Goal: Task Accomplishment & Management: Manage account settings

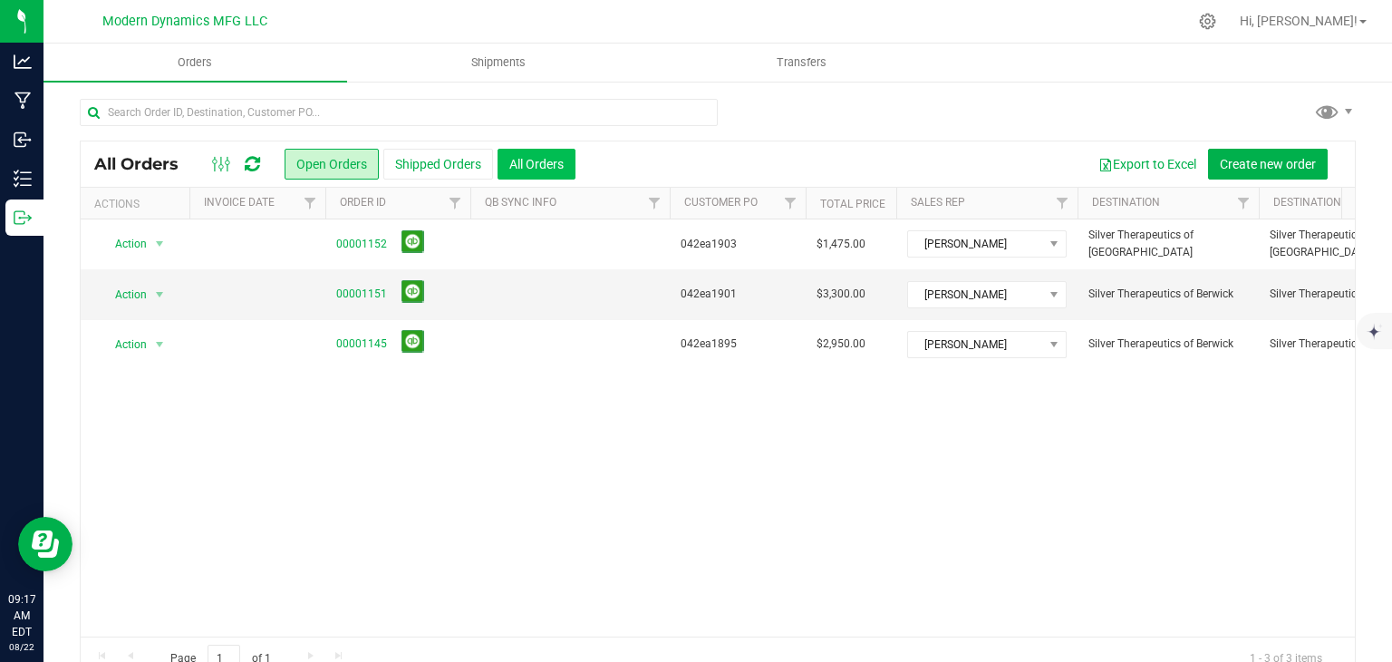
click at [525, 171] on button "All Orders" at bounding box center [537, 164] width 78 height 31
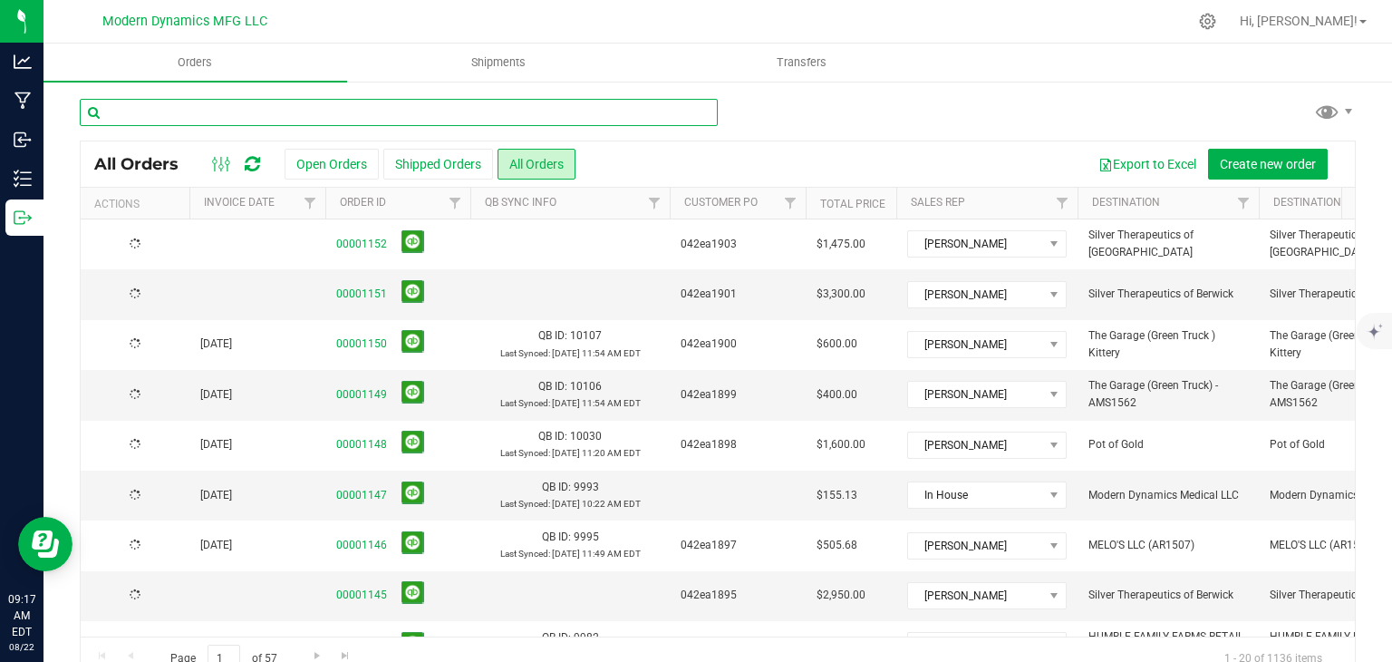
click at [471, 112] on input "text" at bounding box center [399, 112] width 638 height 27
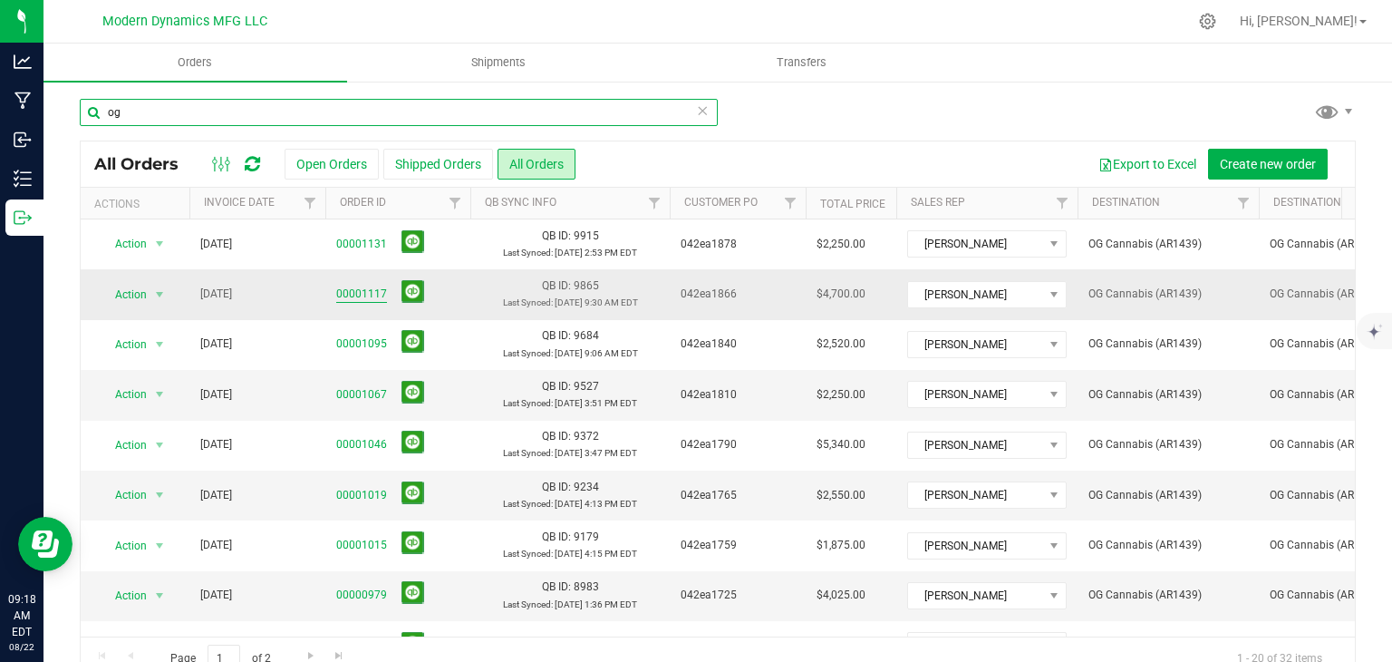
type input "og"
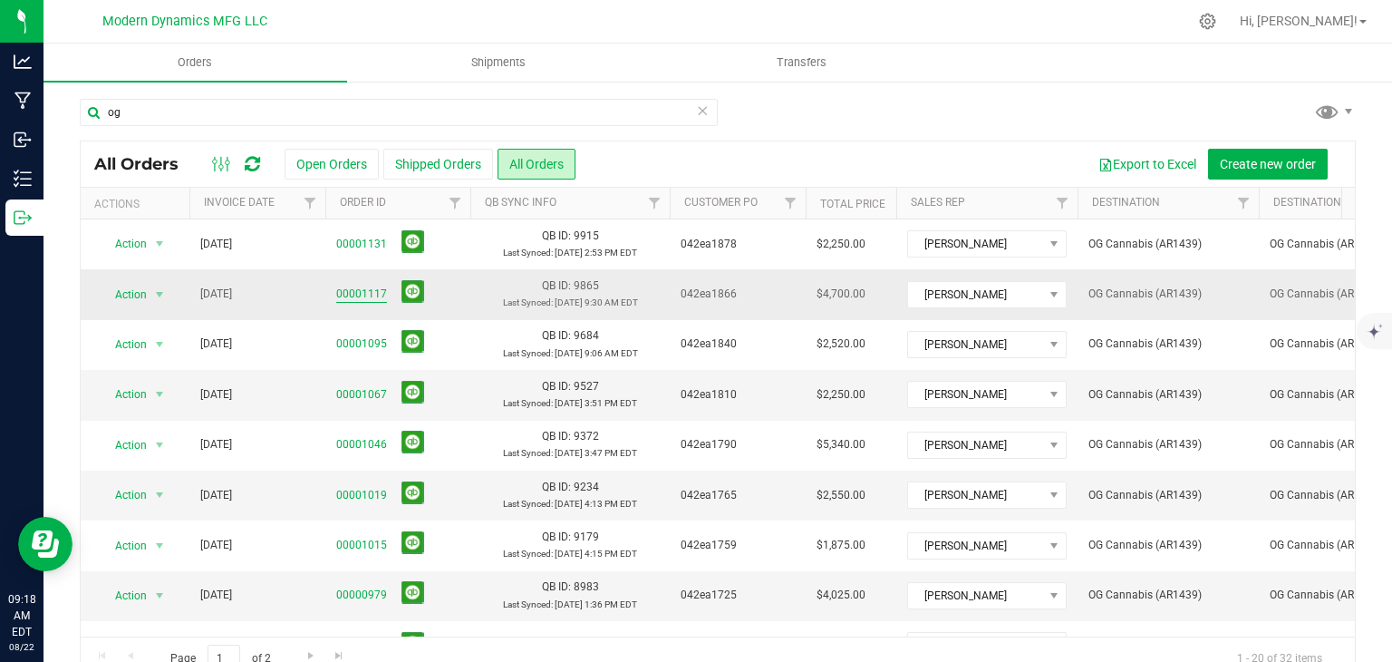
click at [344, 293] on link "00001117" at bounding box center [361, 294] width 51 height 17
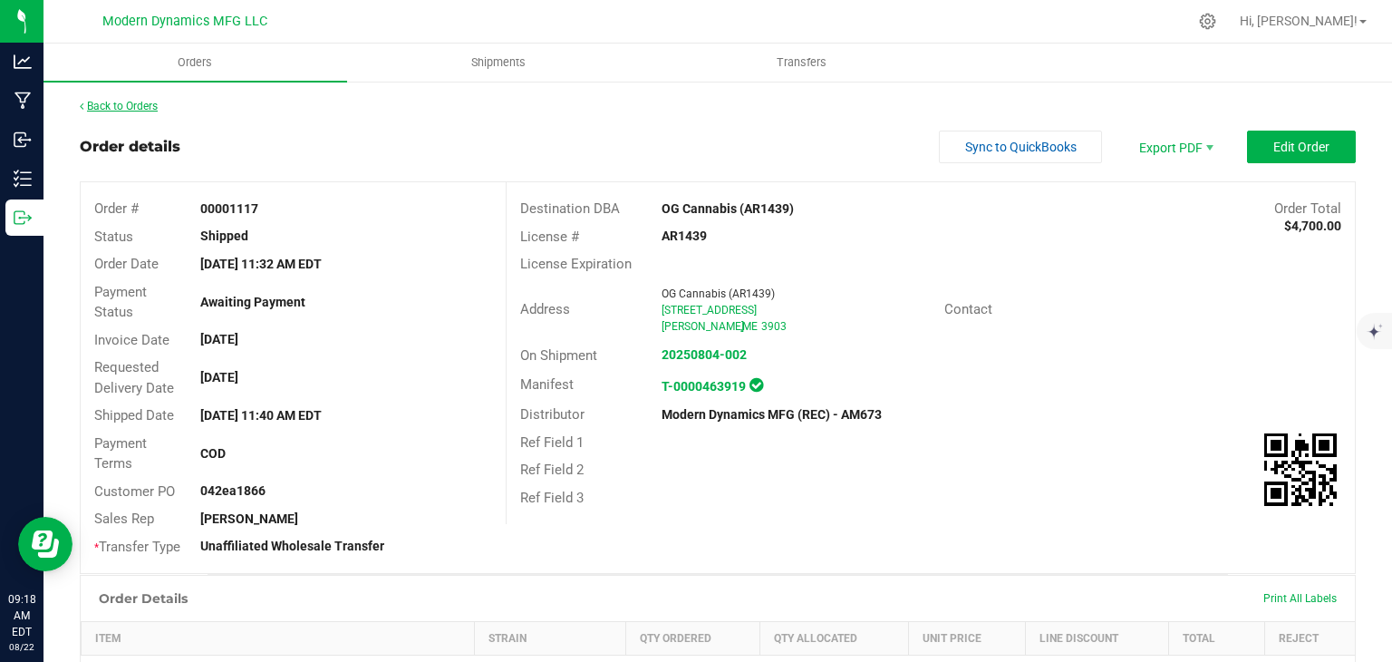
click at [118, 102] on link "Back to Orders" at bounding box center [119, 106] width 78 height 13
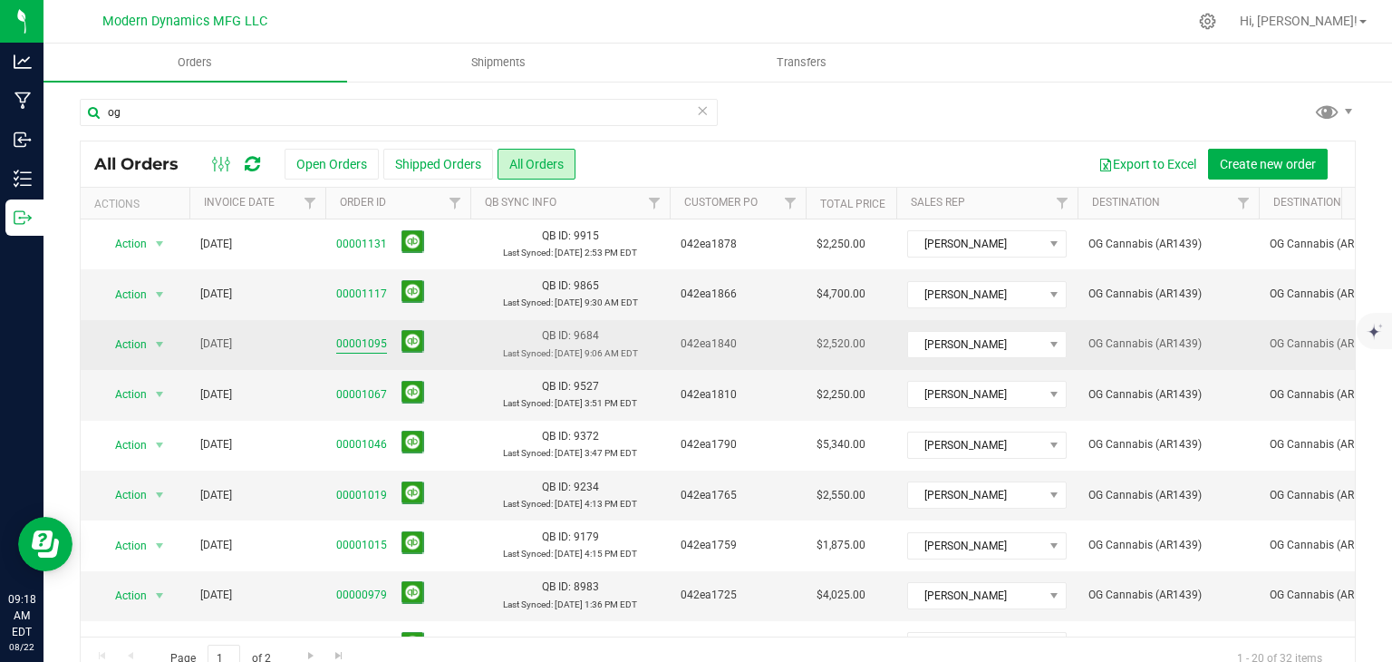
click at [373, 341] on link "00001095" at bounding box center [361, 343] width 51 height 17
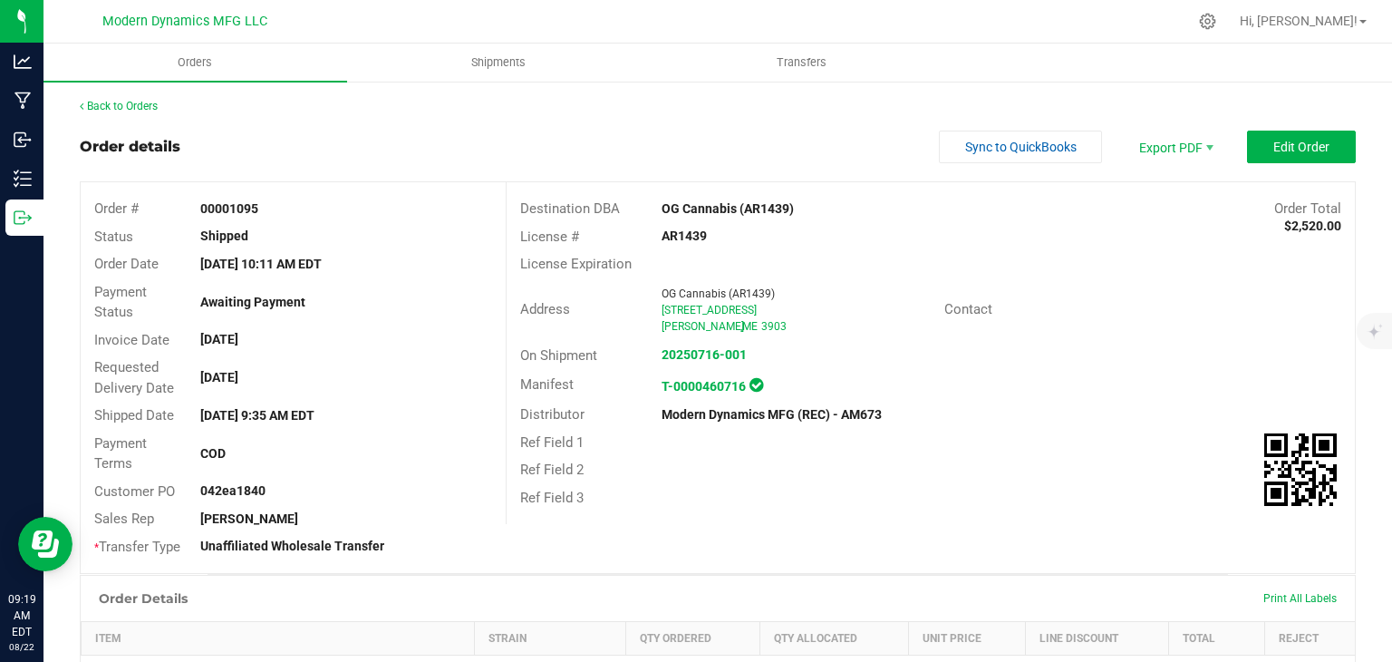
click at [131, 98] on div "Back to Orders" at bounding box center [718, 106] width 1276 height 16
click at [131, 100] on link "Back to Orders" at bounding box center [119, 106] width 78 height 13
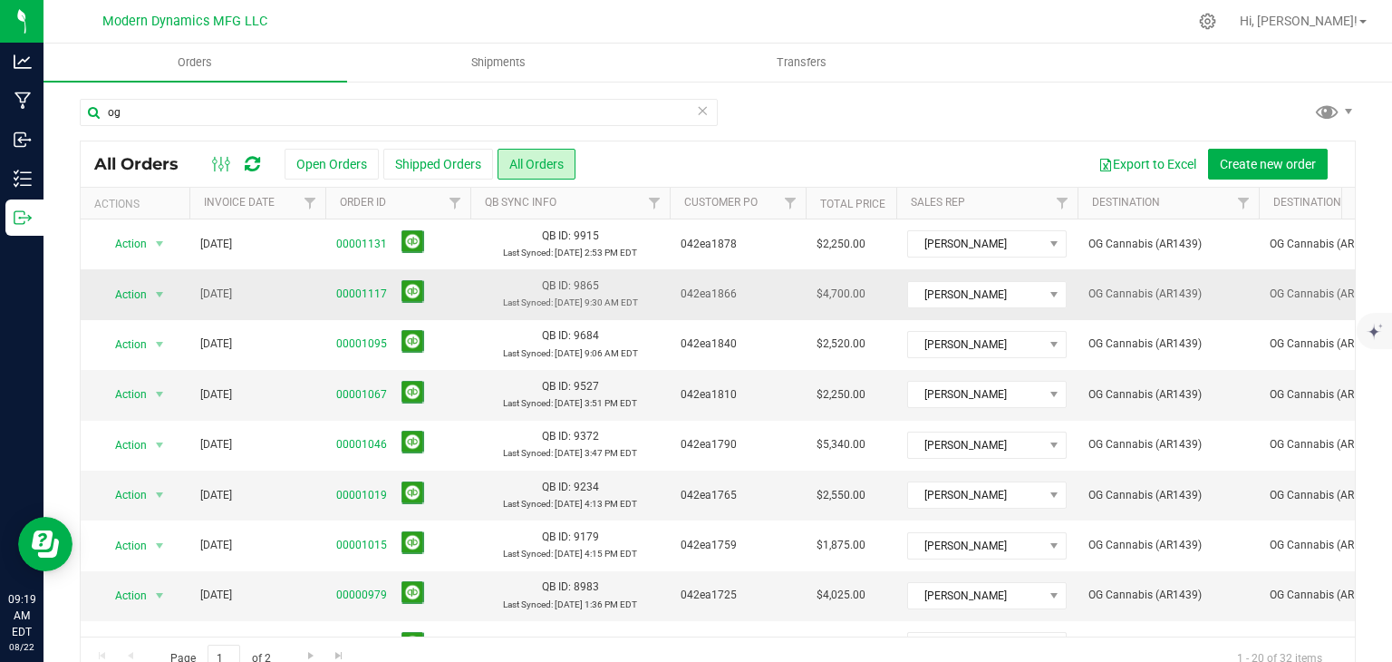
click at [389, 292] on span "00001117" at bounding box center [397, 294] width 123 height 28
click at [377, 292] on link "00001117" at bounding box center [361, 294] width 51 height 17
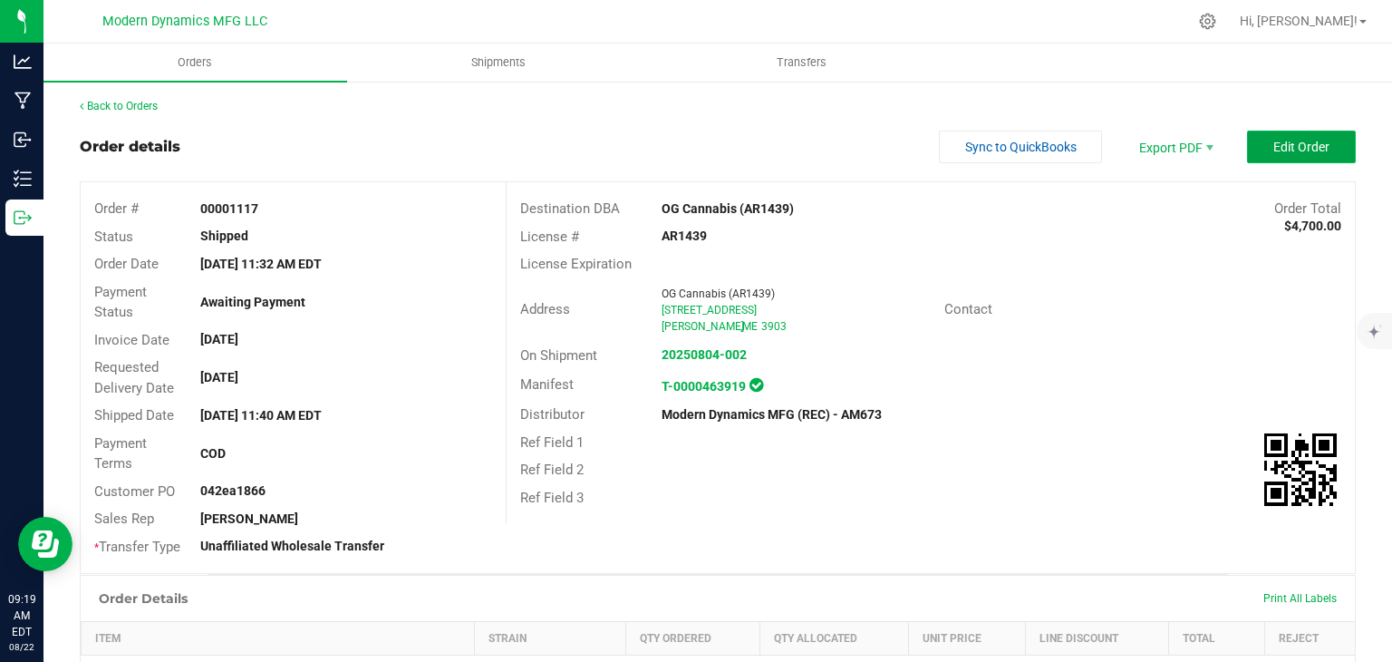
click at [1252, 140] on button "Edit Order" at bounding box center [1301, 147] width 109 height 33
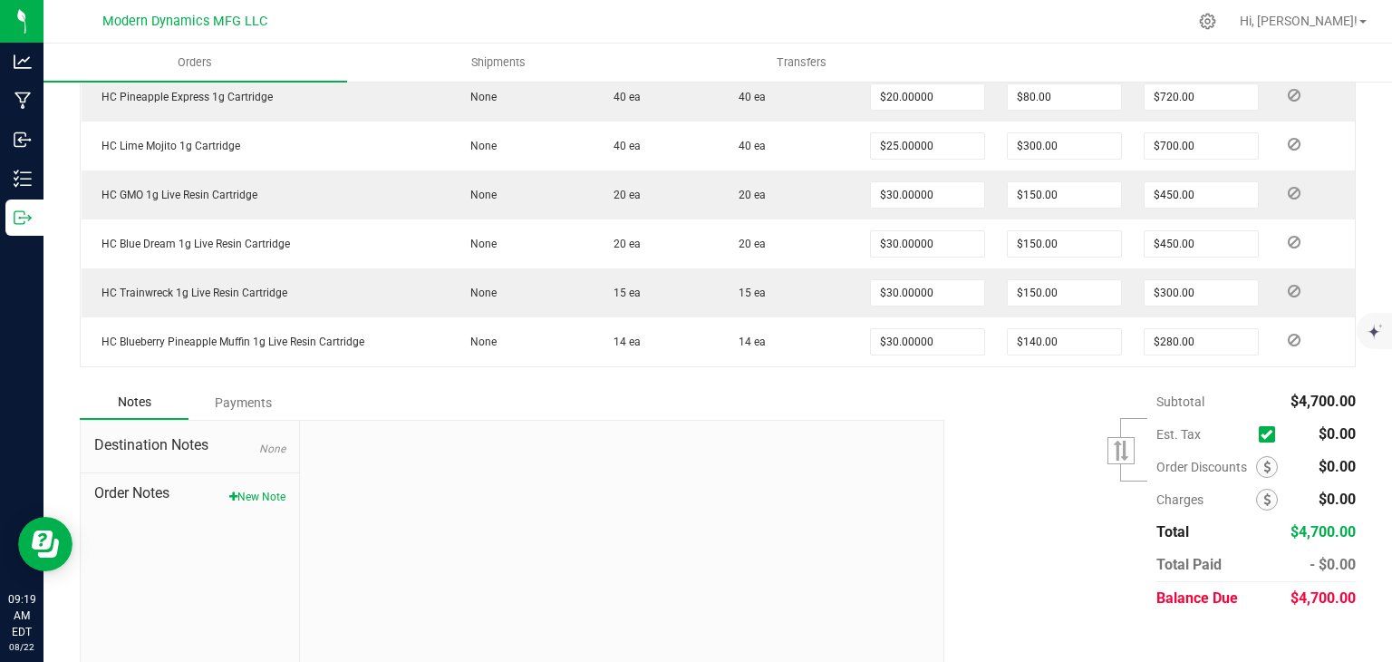
scroll to position [774, 0]
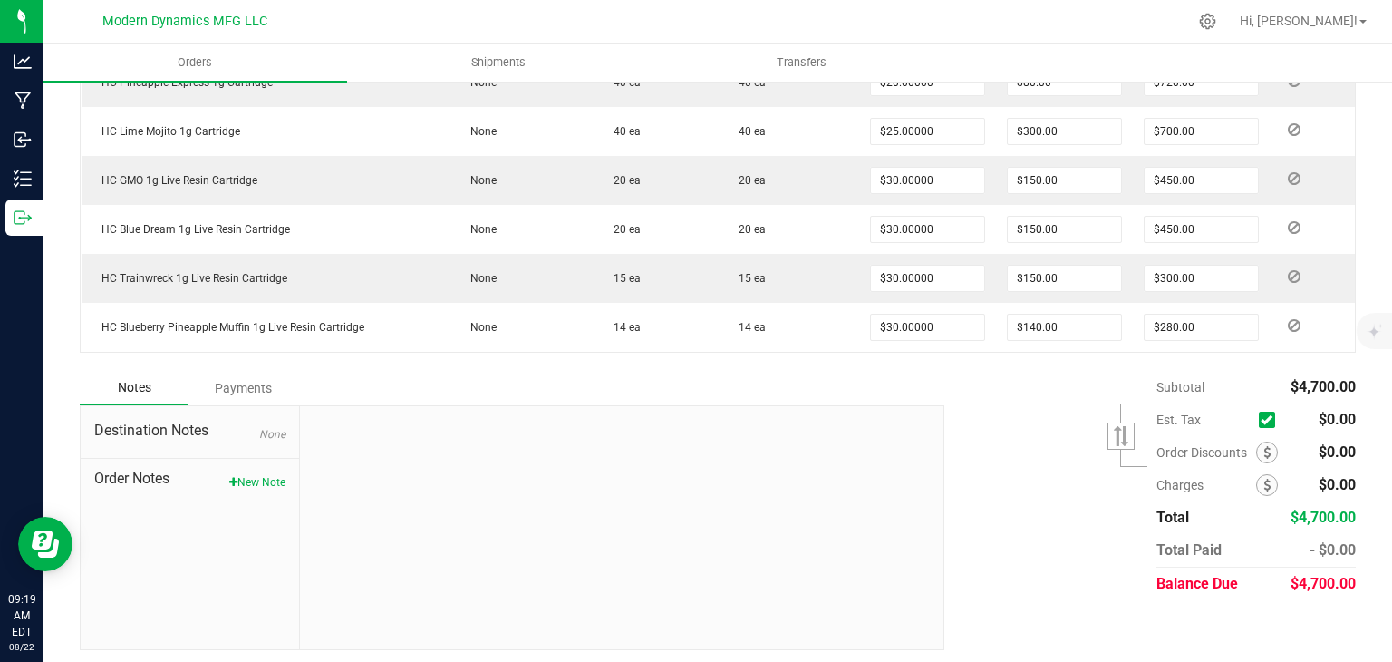
click at [991, 388] on div "Subtotal $4,700.00 Est. Tax" at bounding box center [1143, 485] width 425 height 229
click at [1264, 446] on icon at bounding box center [1267, 452] width 7 height 13
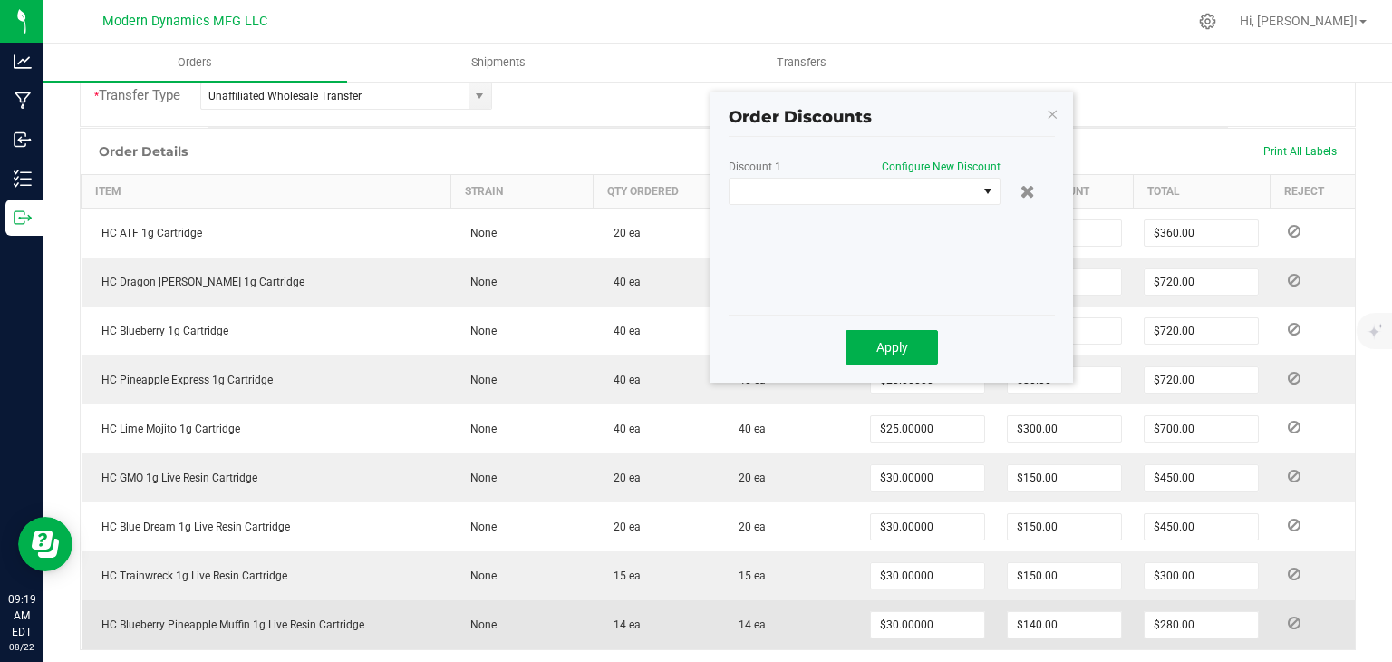
scroll to position [476, 0]
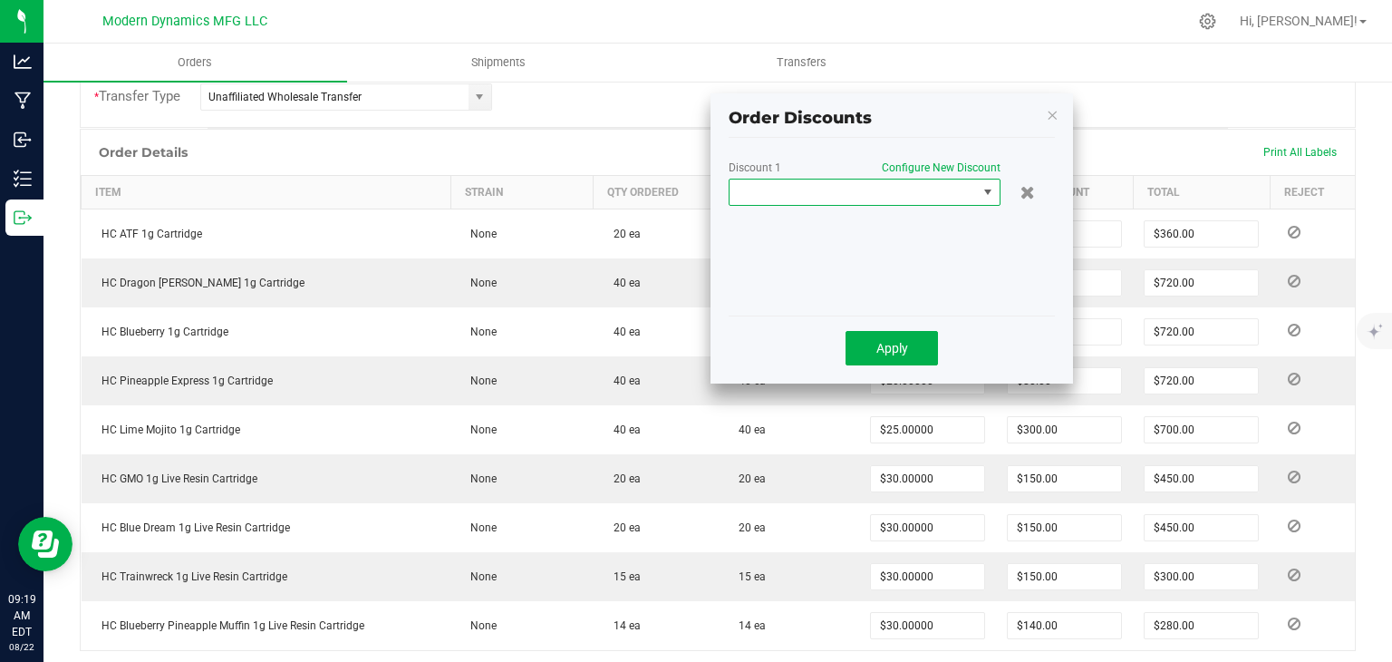
click at [910, 184] on span at bounding box center [853, 191] width 247 height 25
click at [841, 254] on li "Custom" at bounding box center [865, 269] width 270 height 31
click at [885, 224] on input "0" at bounding box center [925, 227] width 155 height 25
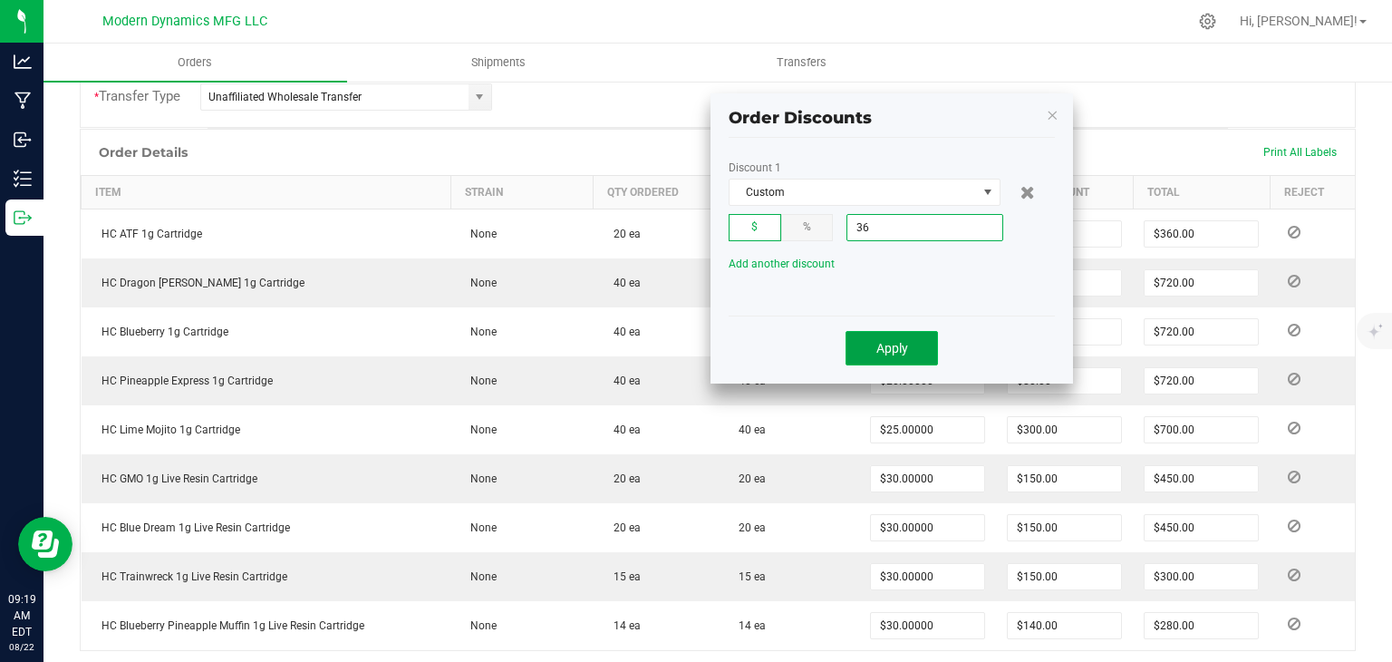
type input "$36.00"
click at [878, 356] on button "Apply" at bounding box center [892, 348] width 92 height 34
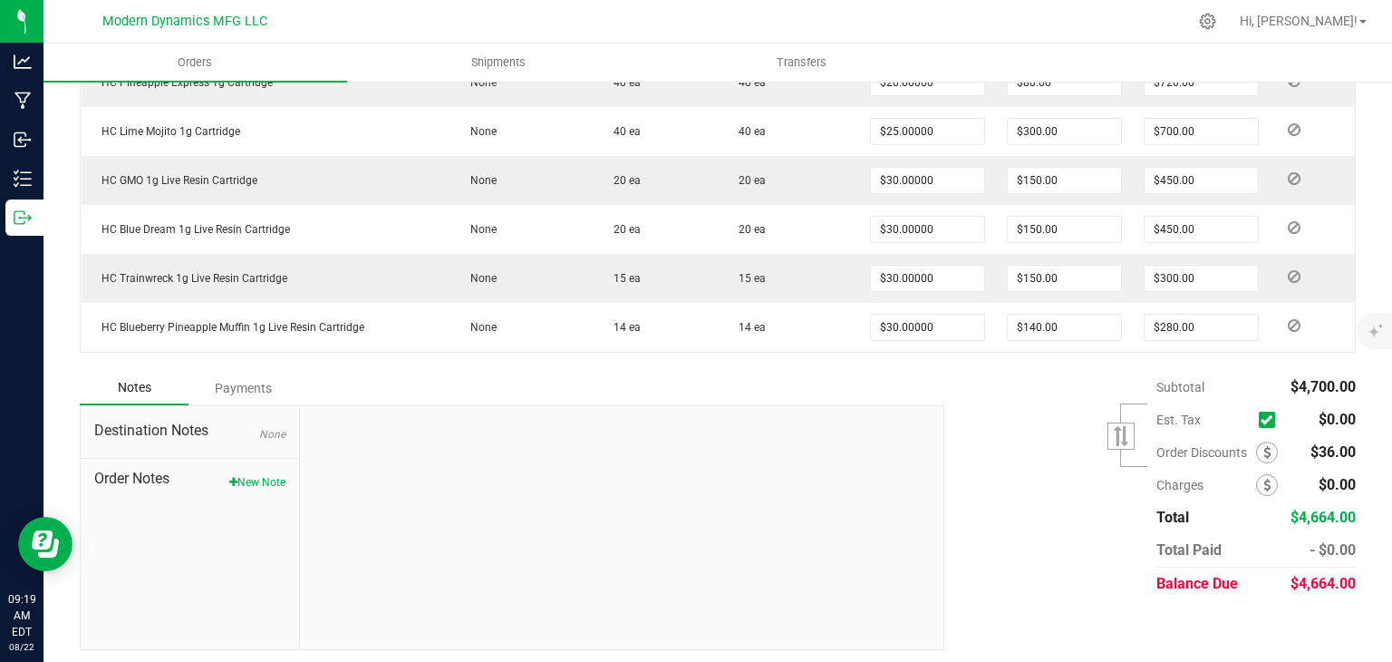
scroll to position [0, 0]
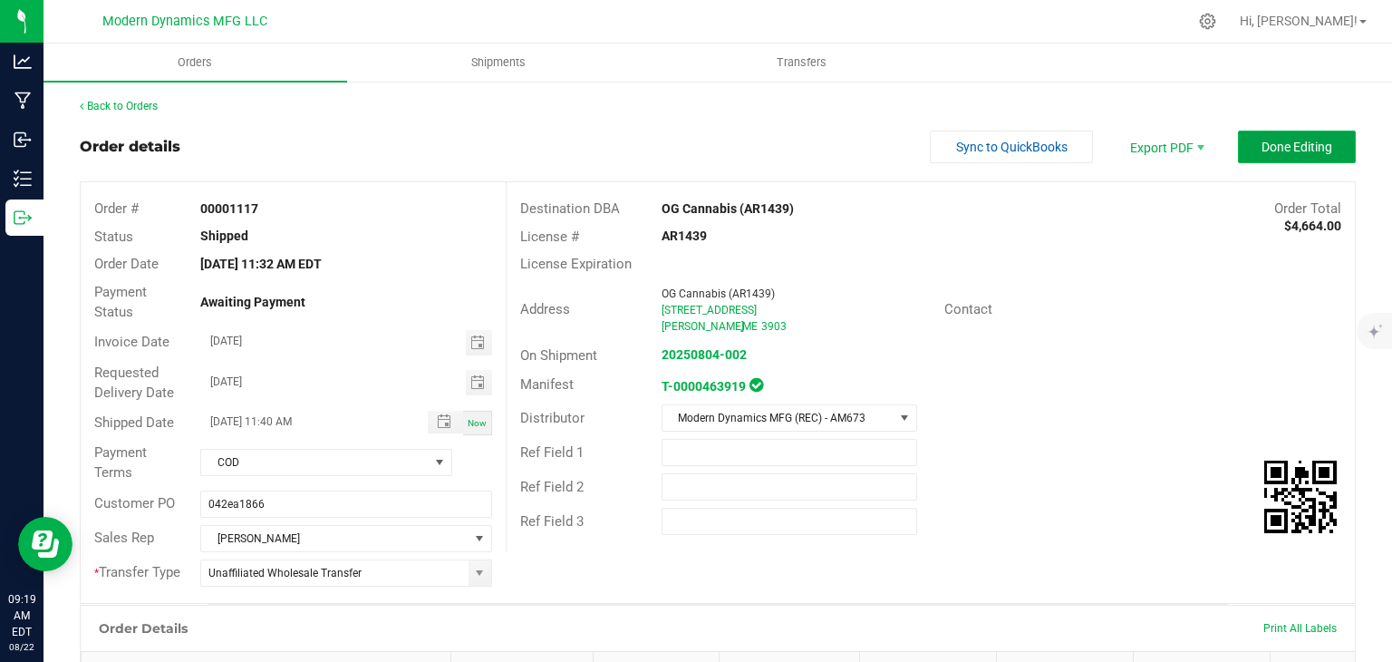
click at [1269, 160] on button "Done Editing" at bounding box center [1297, 147] width 118 height 33
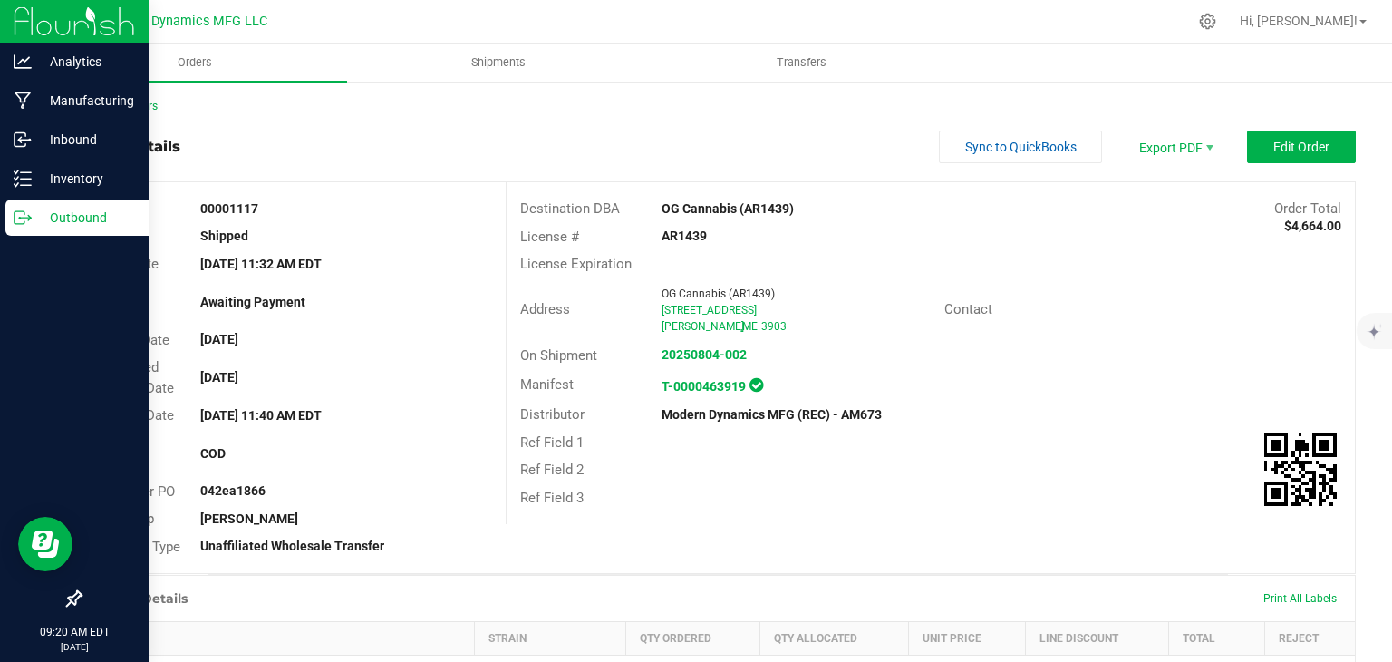
click at [15, 208] on icon at bounding box center [23, 217] width 18 height 18
